Goal: Information Seeking & Learning: Understand process/instructions

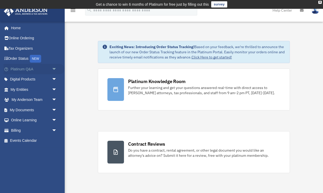
click at [27, 69] on link "Platinum Q&A arrow_drop_down" at bounding box center [34, 69] width 61 height 10
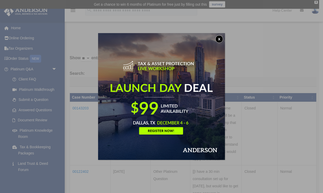
click at [220, 38] on button "x" at bounding box center [219, 39] width 8 height 8
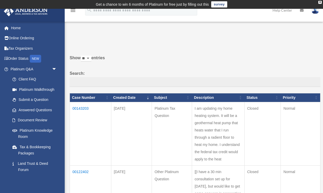
scroll to position [7, 0]
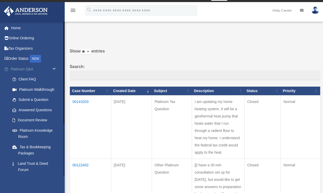
click at [52, 68] on span "arrow_drop_down" at bounding box center [57, 69] width 10 height 11
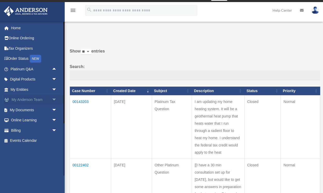
click at [54, 98] on span "arrow_drop_down" at bounding box center [57, 100] width 10 height 11
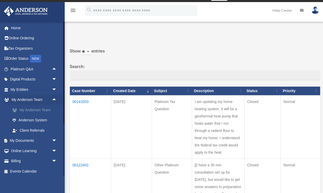
click at [42, 109] on link "My Anderson Team" at bounding box center [35, 110] width 57 height 10
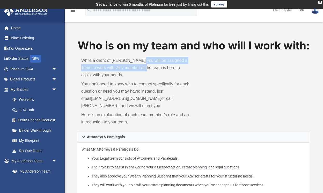
drag, startPoint x: 140, startPoint y: 75, endPoint x: 141, endPoint y: 83, distance: 8.1
click at [141, 79] on p "While a client of Anderson you will be assigned a Team to work with. Any member…" at bounding box center [135, 68] width 109 height 22
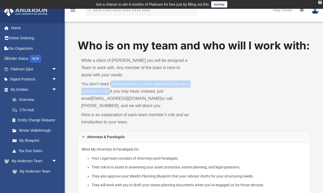
drag, startPoint x: 111, startPoint y: 98, endPoint x: 111, endPoint y: 105, distance: 6.2
click at [111, 105] on p "You don’t need to know who to contact specifically for each question or need yo…" at bounding box center [135, 95] width 109 height 29
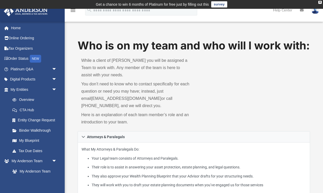
click at [127, 107] on p "You don’t need to know who to contact specifically for each question or need yo…" at bounding box center [135, 95] width 109 height 29
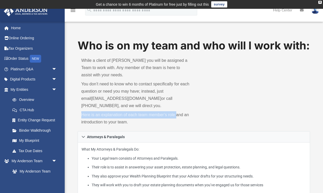
drag, startPoint x: 82, startPoint y: 130, endPoint x: 177, endPoint y: 130, distance: 95.3
click at [177, 126] on p "Here is an explanation of each team member’s role and an introduction to your t…" at bounding box center [135, 118] width 109 height 15
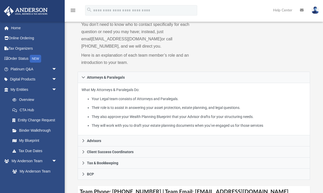
scroll to position [61, 0]
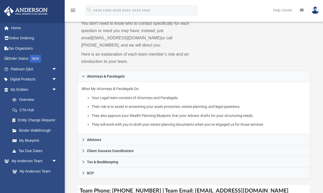
drag, startPoint x: 97, startPoint y: 103, endPoint x: 164, endPoint y: 103, distance: 67.6
click at [164, 103] on p "What My Attorneys & Paralegals Do: Your Legal team consists of Attorneys and Pa…" at bounding box center [194, 107] width 225 height 42
drag, startPoint x: 92, startPoint y: 111, endPoint x: 184, endPoint y: 113, distance: 91.4
click at [184, 101] on li "Your Legal team consists of Attorneys and Paralegals." at bounding box center [199, 98] width 215 height 6
drag, startPoint x: 91, startPoint y: 121, endPoint x: 184, endPoint y: 122, distance: 92.7
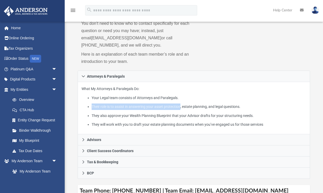
click at [184, 110] on li "Their role is to assist in answering your asset protection, estate planning, an…" at bounding box center [199, 107] width 215 height 6
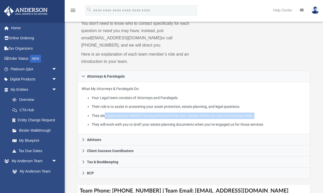
drag, startPoint x: 106, startPoint y: 129, endPoint x: 253, endPoint y: 135, distance: 147.5
click at [251, 128] on ul "Your Legal team consists of Attorneys and Paralegals. Their role is to assist i…" at bounding box center [194, 111] width 225 height 33
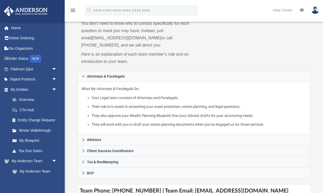
click at [253, 128] on ul "Your Legal team consists of Attorneys and Paralegals. Their role is to assist i…" at bounding box center [194, 111] width 225 height 33
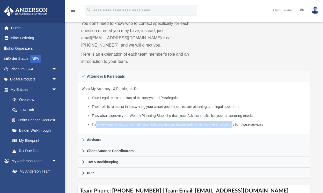
drag, startPoint x: 96, startPoint y: 140, endPoint x: 240, endPoint y: 139, distance: 144.0
click at [239, 128] on li "They will work with you to draft your estate planning documents when you’ve eng…" at bounding box center [199, 124] width 215 height 6
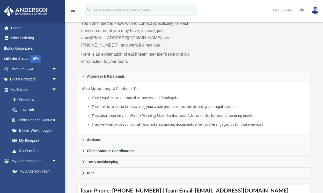
click at [240, 128] on li "They will work with you to draft your estate planning documents when you’ve eng…" at bounding box center [199, 124] width 215 height 6
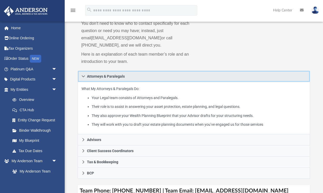
click at [95, 78] on span "Attorneys & Paralegals" at bounding box center [106, 77] width 38 height 4
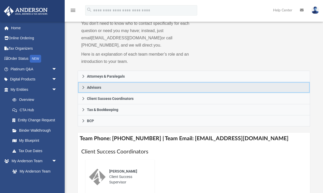
click at [98, 89] on span "Advisors" at bounding box center [94, 88] width 14 height 4
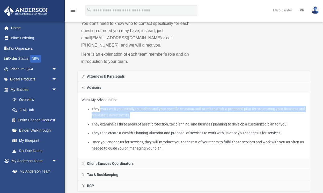
drag, startPoint x: 102, startPoint y: 123, endPoint x: 227, endPoint y: 126, distance: 125.1
click at [227, 119] on li "They work with you initially to understand your specific situation and needs to…" at bounding box center [199, 112] width 215 height 13
click at [235, 119] on li "They work with you initially to understand your specific situation and needs to…" at bounding box center [199, 112] width 215 height 13
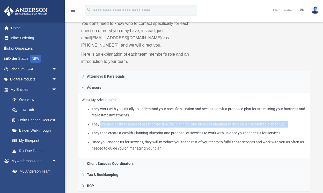
drag, startPoint x: 100, startPoint y: 139, endPoint x: 245, endPoint y: 142, distance: 144.8
click at [243, 142] on ul "They work with you initially to understand your specific situation and needs to…" at bounding box center [194, 129] width 225 height 46
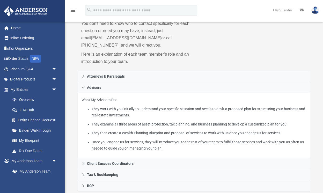
click at [245, 142] on ul "They work with you initially to understand your specific situation and needs to…" at bounding box center [194, 129] width 225 height 46
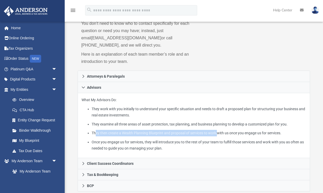
drag, startPoint x: 95, startPoint y: 148, endPoint x: 227, endPoint y: 148, distance: 131.8
click at [226, 136] on li "They then create a Wealth Planning Blueprint and proposal of services to work w…" at bounding box center [199, 133] width 215 height 6
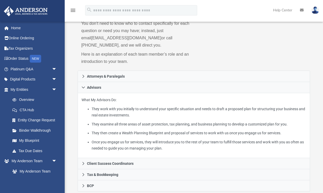
click at [227, 136] on li "They then create a Wealth Planning Blueprint and proposal of services to work w…" at bounding box center [199, 133] width 215 height 6
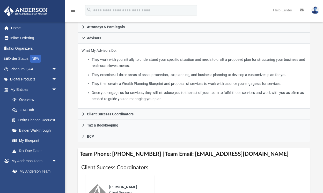
scroll to position [119, 0]
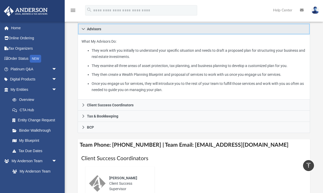
click at [99, 31] on span "Advisors" at bounding box center [94, 29] width 14 height 4
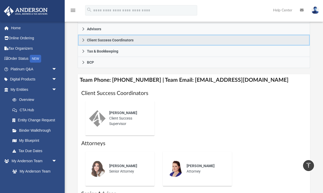
click at [111, 42] on span "Client Success Coordinators" at bounding box center [110, 40] width 47 height 4
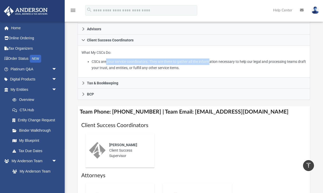
drag, startPoint x: 107, startPoint y: 76, endPoint x: 215, endPoint y: 76, distance: 108.0
click at [215, 71] on li "CSCs are your service coordinators. They are there to gather all the informatio…" at bounding box center [199, 65] width 215 height 13
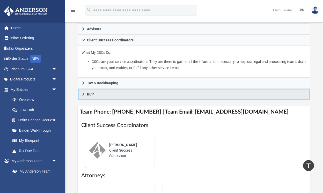
click at [121, 100] on link "BCP" at bounding box center [194, 94] width 233 height 11
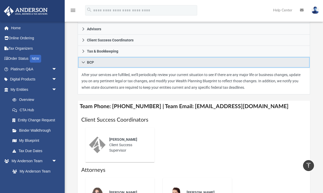
click at [121, 68] on link "BCP" at bounding box center [194, 62] width 233 height 11
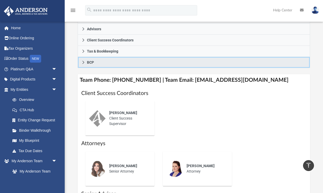
click at [121, 68] on link "BCP" at bounding box center [194, 62] width 233 height 11
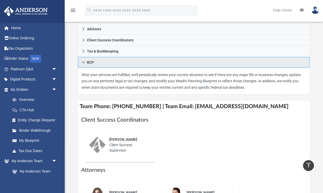
click at [121, 68] on link "BCP" at bounding box center [194, 62] width 233 height 11
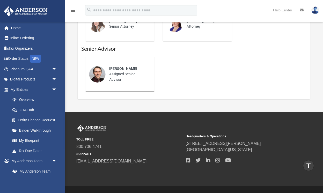
scroll to position [264, 0]
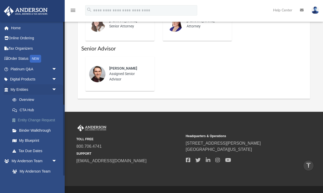
click at [35, 119] on link "Entity Change Request" at bounding box center [35, 120] width 57 height 10
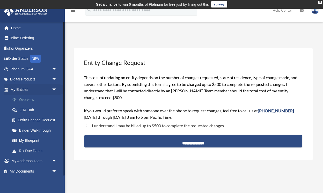
click at [29, 98] on link "Overview" at bounding box center [35, 100] width 57 height 10
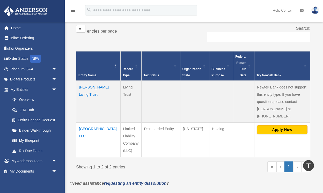
scroll to position [89, 0]
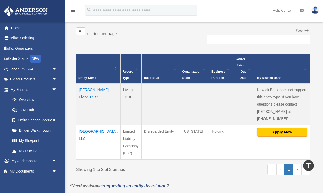
click at [84, 125] on td "[GEOGRAPHIC_DATA], LLC" at bounding box center [98, 142] width 44 height 35
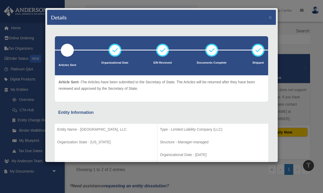
scroll to position [0, 0]
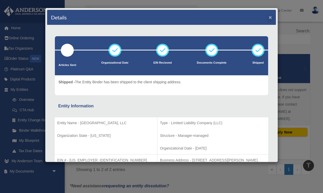
click at [271, 17] on button "×" at bounding box center [270, 17] width 3 height 5
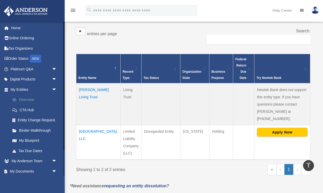
click at [29, 97] on link "Overview" at bounding box center [35, 100] width 57 height 10
click at [28, 98] on link "Overview" at bounding box center [35, 100] width 57 height 10
click at [26, 108] on link "CTA Hub" at bounding box center [35, 110] width 57 height 10
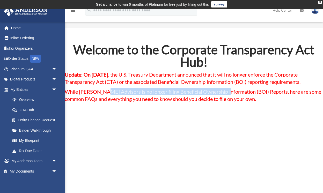
drag, startPoint x: 106, startPoint y: 99, endPoint x: 228, endPoint y: 100, distance: 122.0
click at [225, 100] on span "While Anderson Advisors is no longer filing Beneficial Ownership Information (B…" at bounding box center [193, 95] width 257 height 13
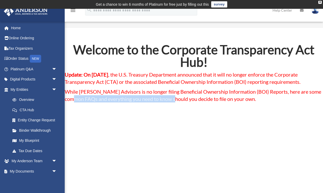
drag, startPoint x: 88, startPoint y: 107, endPoint x: 218, endPoint y: 107, distance: 130.8
click at [215, 102] on span "While Anderson Advisors is no longer filing Beneficial Ownership Information (B…" at bounding box center [193, 95] width 257 height 13
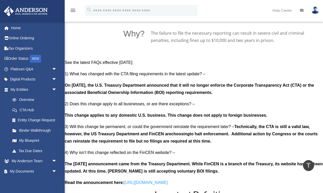
scroll to position [424, 0]
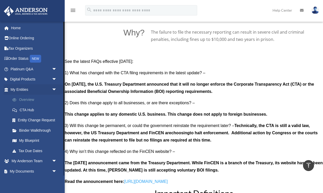
click at [25, 97] on link "Overview" at bounding box center [35, 100] width 57 height 10
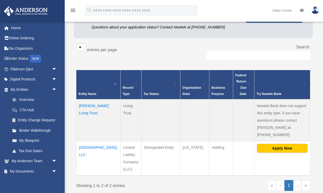
scroll to position [74, 0]
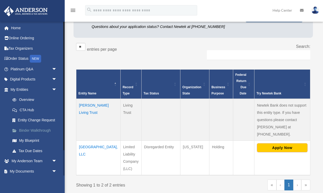
click at [40, 128] on link "Binder Walkthrough" at bounding box center [35, 130] width 57 height 10
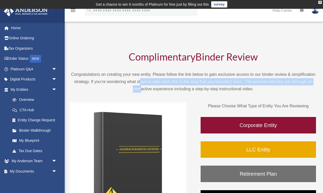
drag, startPoint x: 140, startPoint y: 81, endPoint x: 140, endPoint y: 85, distance: 4.2
click at [140, 85] on p "Congratulations on creating your new entity. Please follow the link below to ga…" at bounding box center [193, 82] width 247 height 22
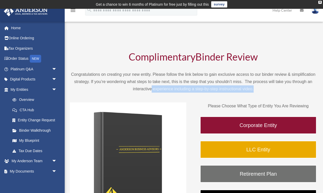
drag, startPoint x: 152, startPoint y: 88, endPoint x: 244, endPoint y: 95, distance: 93.0
click at [244, 95] on div "Complimentary Binder Review Congratulations on creating your new entity. Please…" at bounding box center [193, 72] width 247 height 51
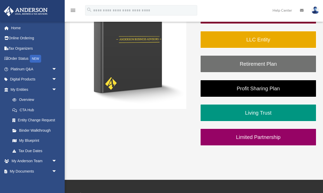
scroll to position [110, 0]
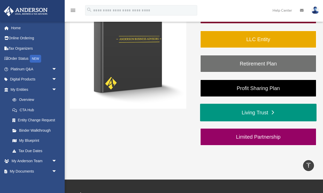
click at [255, 113] on link "Living Trust" at bounding box center [258, 113] width 117 height 18
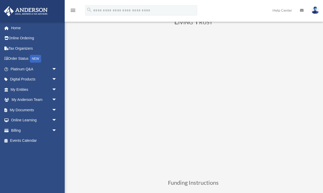
scroll to position [35, 0]
